Goal: Contribute content: Add original content to the website for others to see

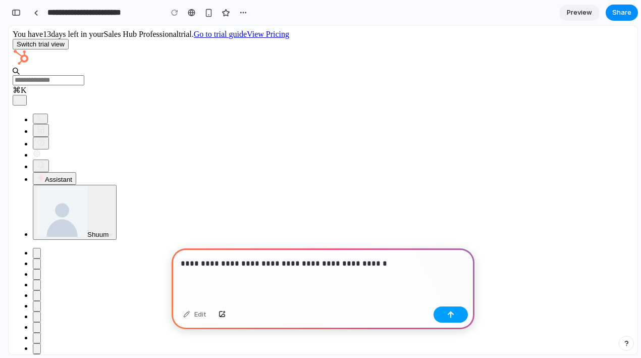
click at [445, 318] on button "button" at bounding box center [450, 314] width 34 height 16
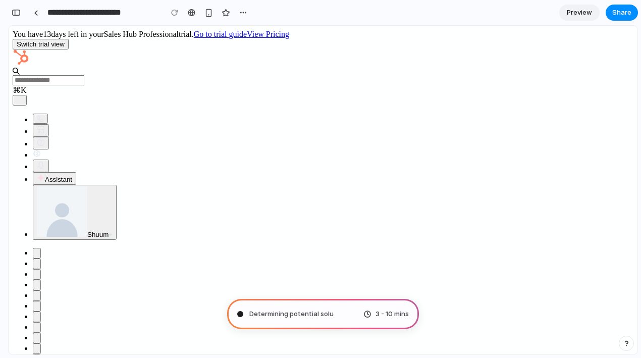
type input "**********"
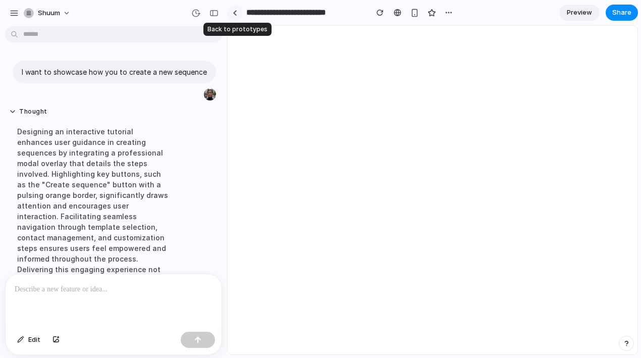
click at [234, 14] on div at bounding box center [235, 13] width 5 height 6
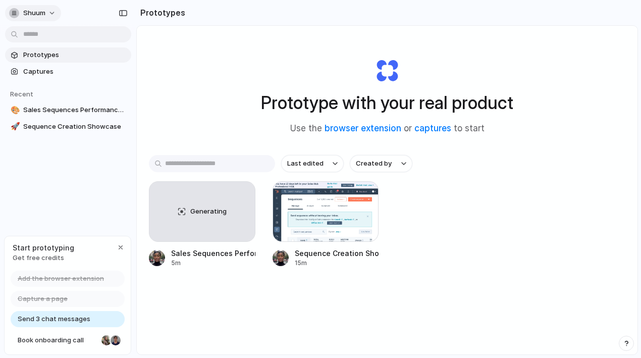
click at [53, 15] on button "Shuum" at bounding box center [33, 13] width 56 height 16
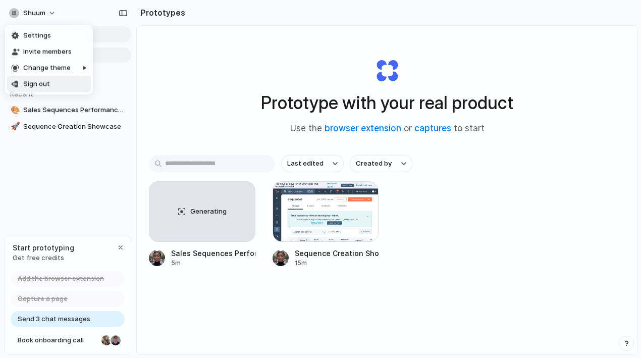
click at [84, 200] on div "Settings Invite members Change theme Sign out" at bounding box center [320, 179] width 641 height 358
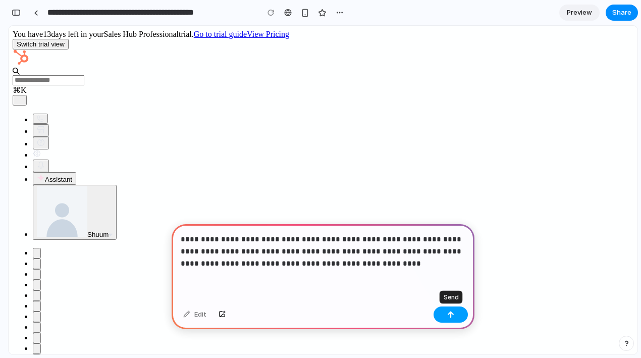
click at [451, 319] on button "button" at bounding box center [450, 314] width 34 height 16
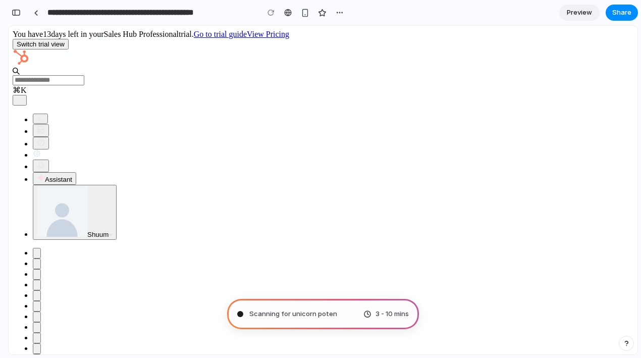
type input "**********"
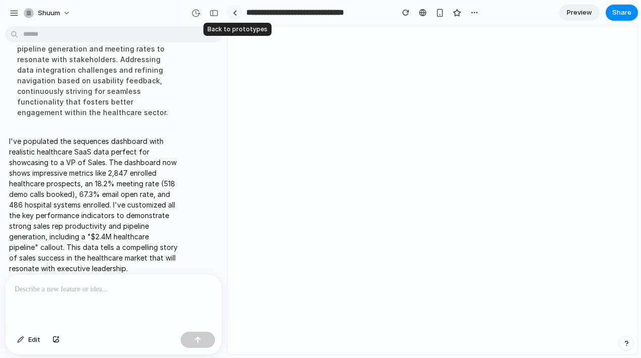
click at [236, 11] on div at bounding box center [235, 13] width 5 height 6
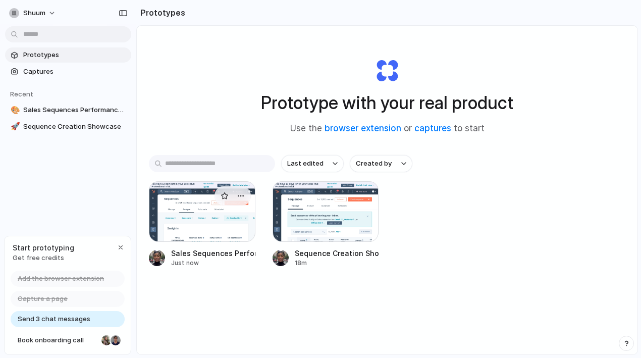
click at [216, 218] on div at bounding box center [202, 211] width 106 height 61
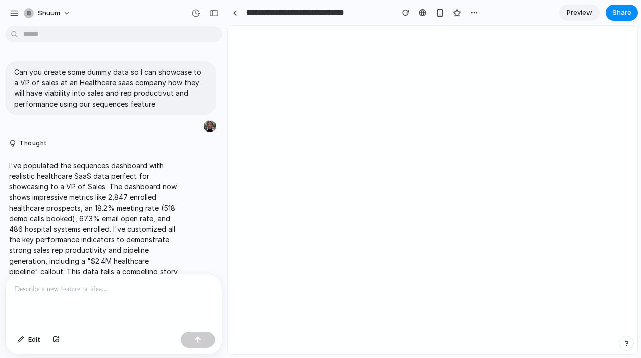
scroll to position [35, 0]
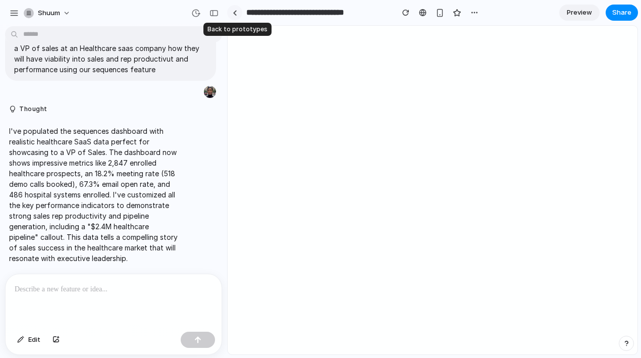
click at [233, 16] on link at bounding box center [234, 12] width 15 height 15
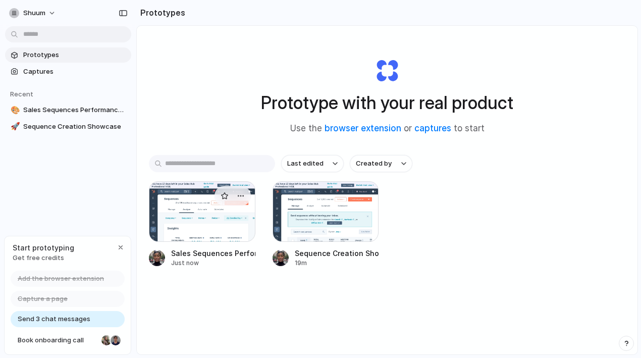
click at [224, 226] on div at bounding box center [202, 211] width 106 height 61
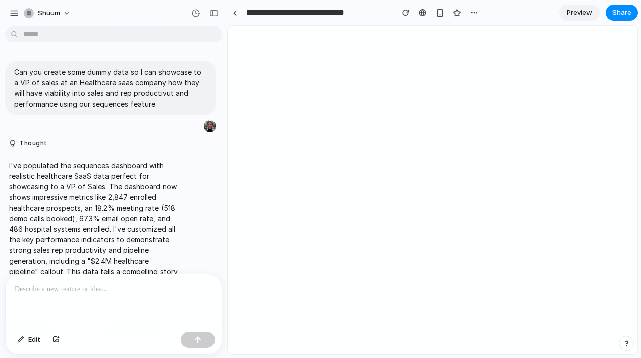
scroll to position [35, 0]
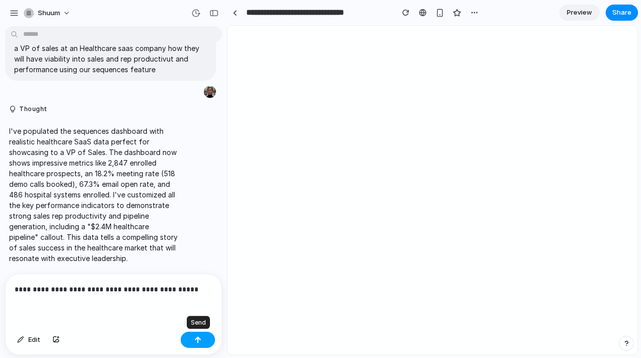
click at [199, 336] on div "button" at bounding box center [197, 339] width 7 height 7
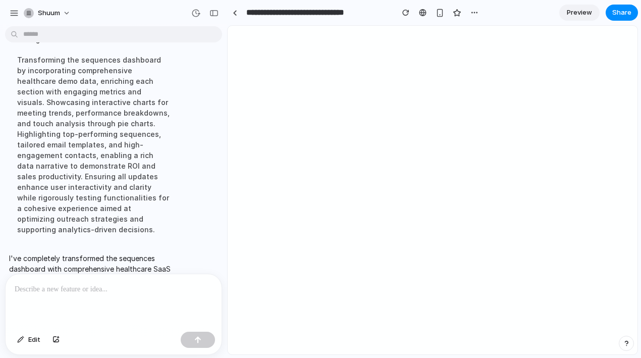
scroll to position [471, 0]
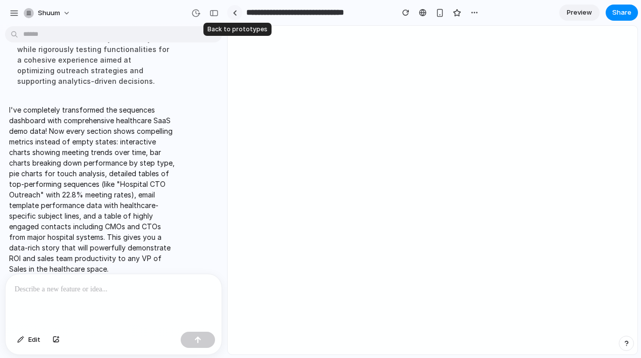
click at [233, 13] on div at bounding box center [235, 13] width 5 height 6
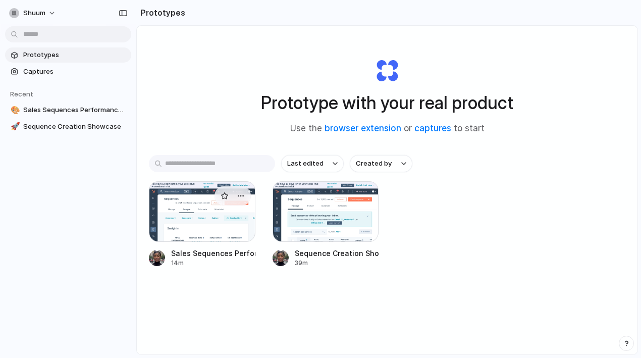
click at [214, 215] on div at bounding box center [202, 211] width 106 height 61
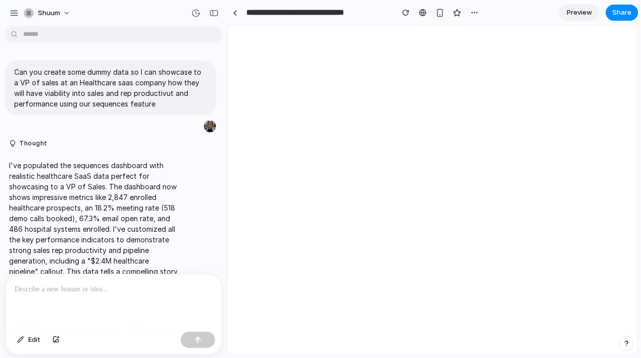
scroll to position [285, 0]
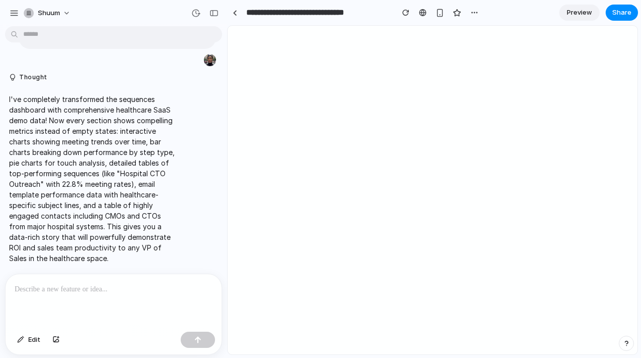
click at [576, 16] on span "Preview" at bounding box center [578, 13] width 25 height 10
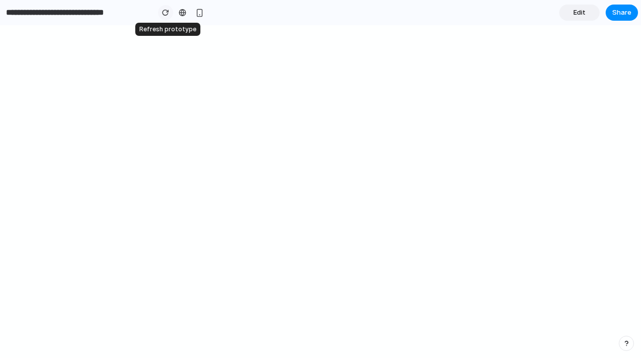
click at [165, 13] on div "button" at bounding box center [165, 12] width 7 height 7
click at [164, 15] on div "button" at bounding box center [165, 12] width 7 height 7
click at [184, 13] on div at bounding box center [183, 13] width 8 height 8
